Goal: Find specific page/section: Find specific page/section

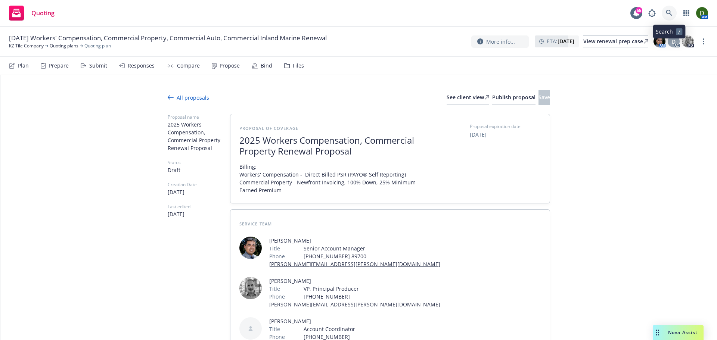
click at [670, 15] on icon at bounding box center [668, 13] width 6 height 6
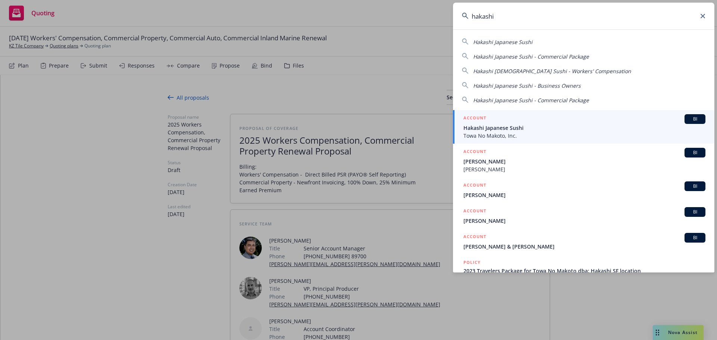
type input "hakashi"
click at [518, 121] on div "ACCOUNT BI" at bounding box center [584, 119] width 242 height 10
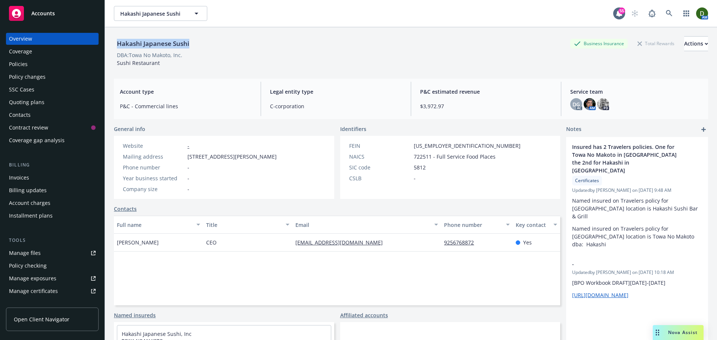
drag, startPoint x: 178, startPoint y: 40, endPoint x: 111, endPoint y: 43, distance: 67.6
click at [111, 43] on div "Hakashi Japanese Sushi Business Insurance Total Rewards Actions DBA: Towa No Ma…" at bounding box center [411, 197] width 612 height 340
